Goal: Find specific page/section

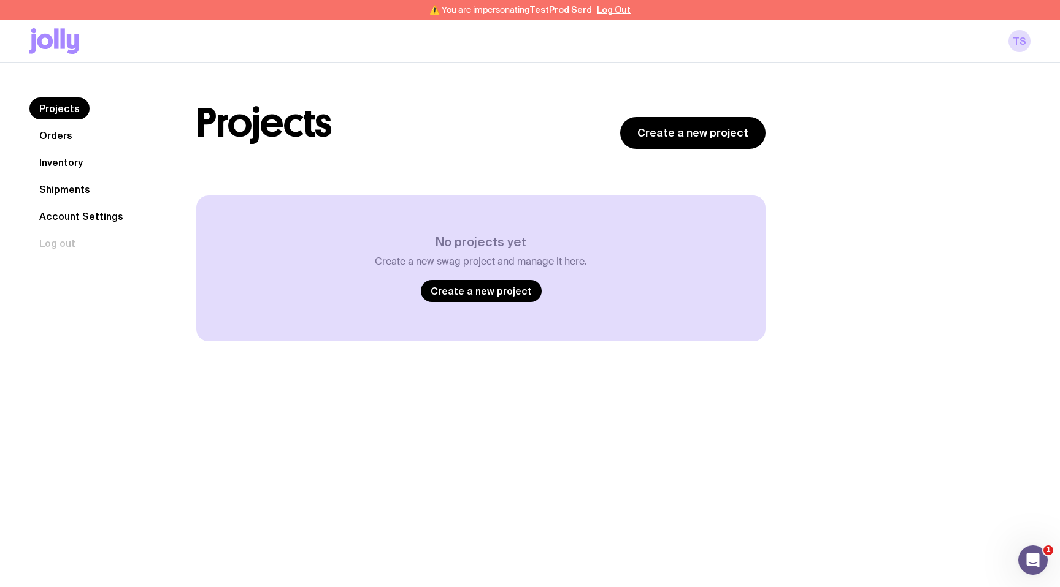
click at [63, 134] on link "Orders" at bounding box center [55, 135] width 53 height 22
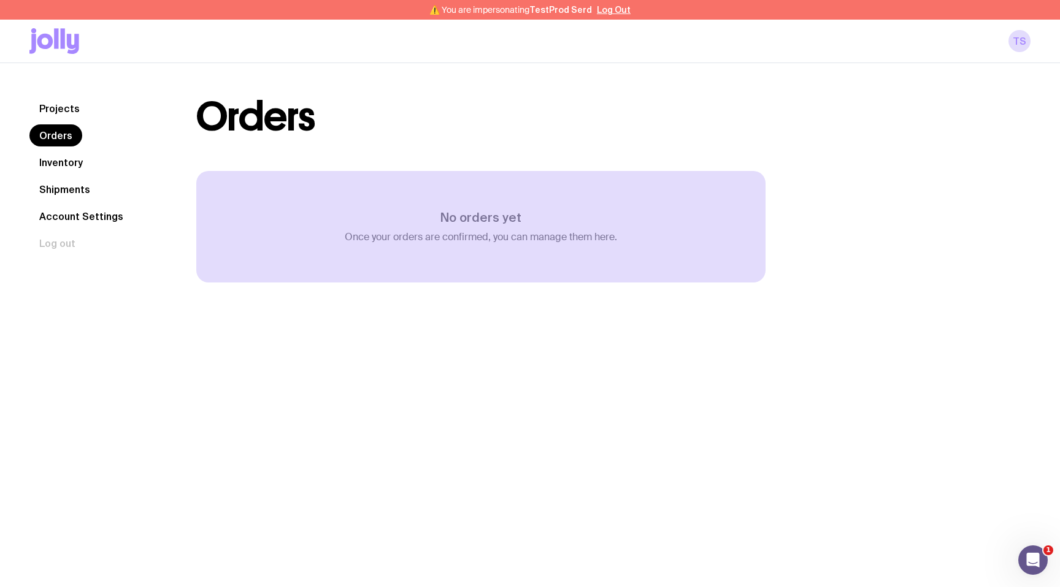
click at [67, 162] on link "Inventory" at bounding box center [60, 162] width 63 height 22
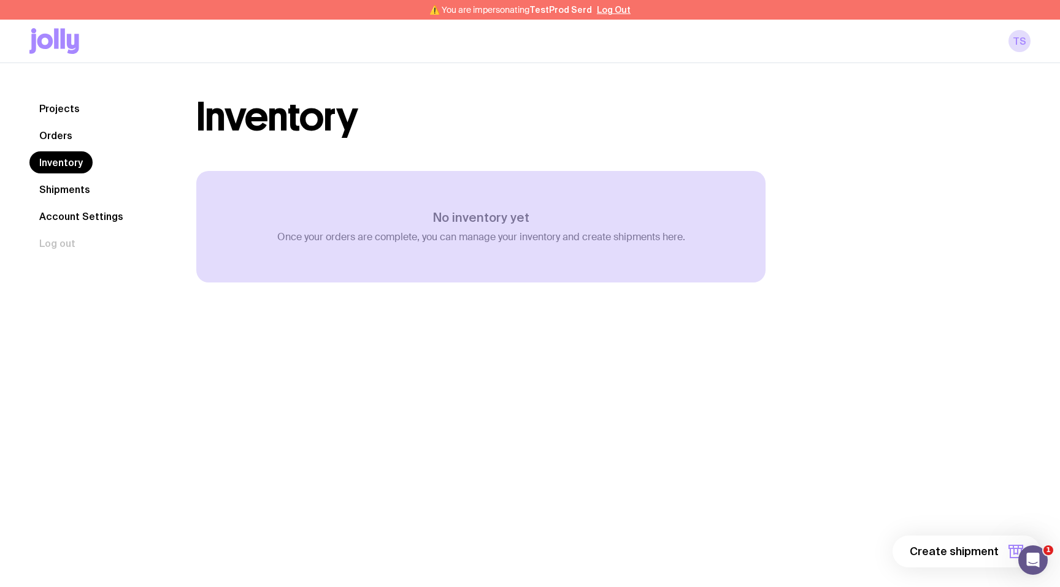
click at [72, 186] on link "Shipments" at bounding box center [64, 189] width 71 height 22
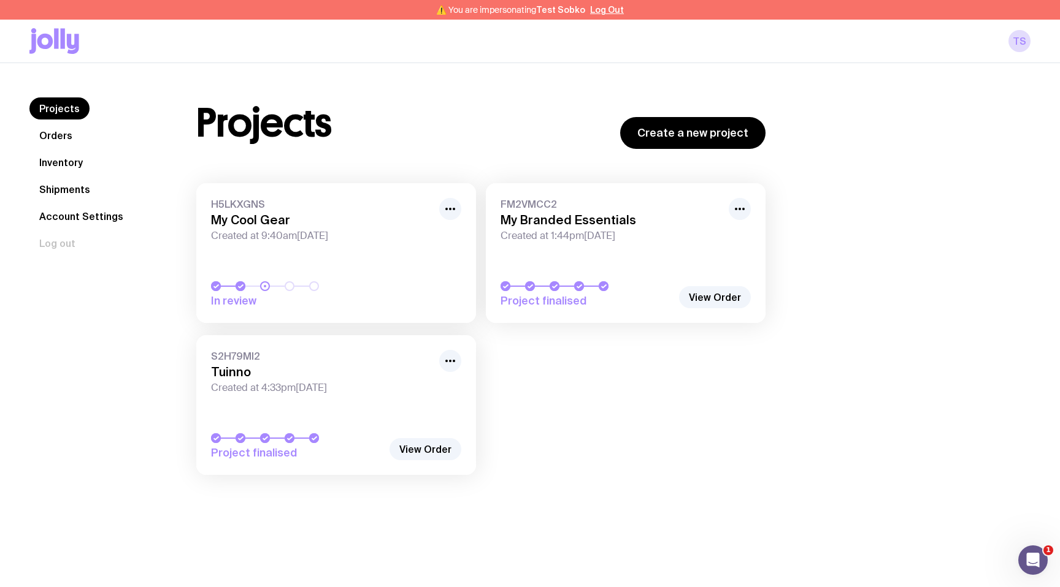
click at [254, 202] on span "H5LKXGNS" at bounding box center [321, 204] width 221 height 12
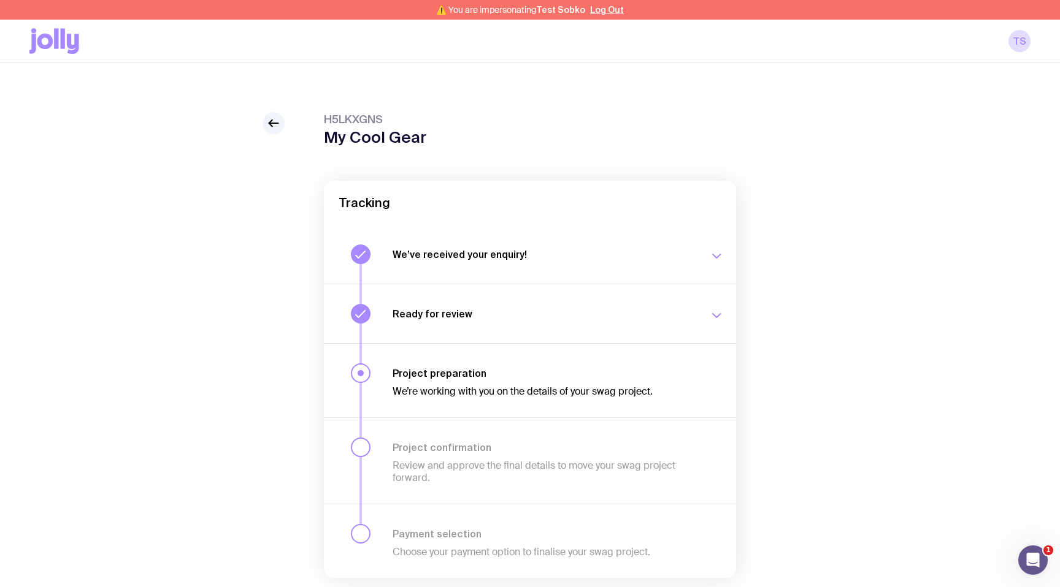
click at [363, 117] on span "H5LKXGNS" at bounding box center [375, 119] width 102 height 15
copy span "H5LKXGNS"
